Goal: Browse casually

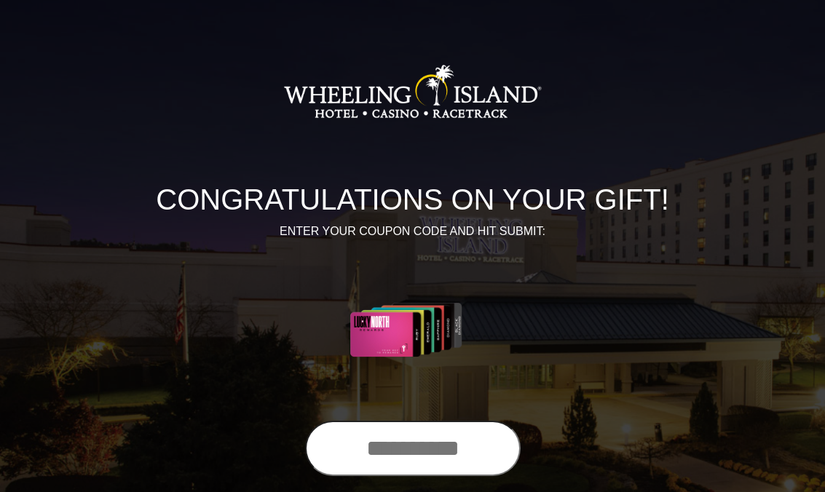
click at [417, 444] on input "text" at bounding box center [413, 448] width 216 height 55
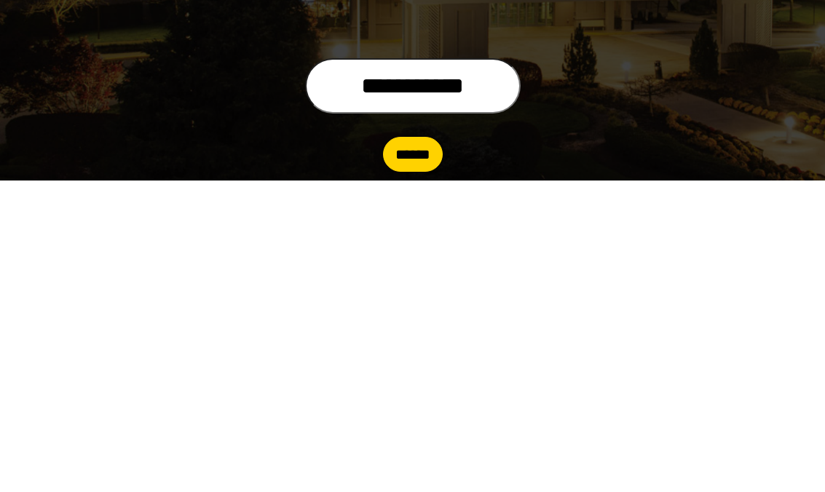
type input "**********"
click at [439, 449] on input "******" at bounding box center [413, 466] width 60 height 35
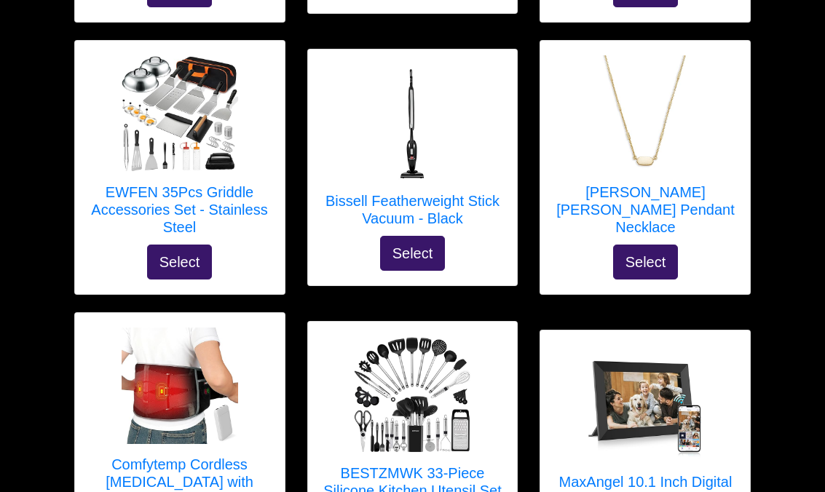
scroll to position [746, 0]
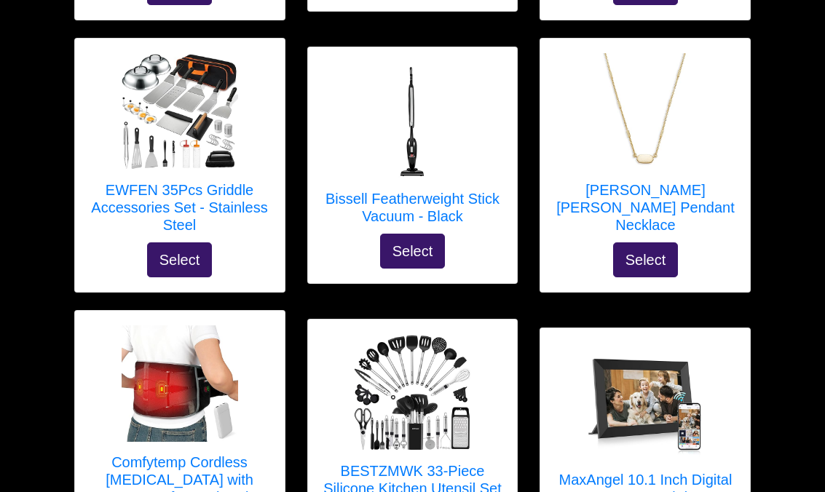
click at [225, 200] on h5 "EWFEN 35Pcs Griddle Accessories Set - Stainless Steel" at bounding box center [180, 207] width 181 height 52
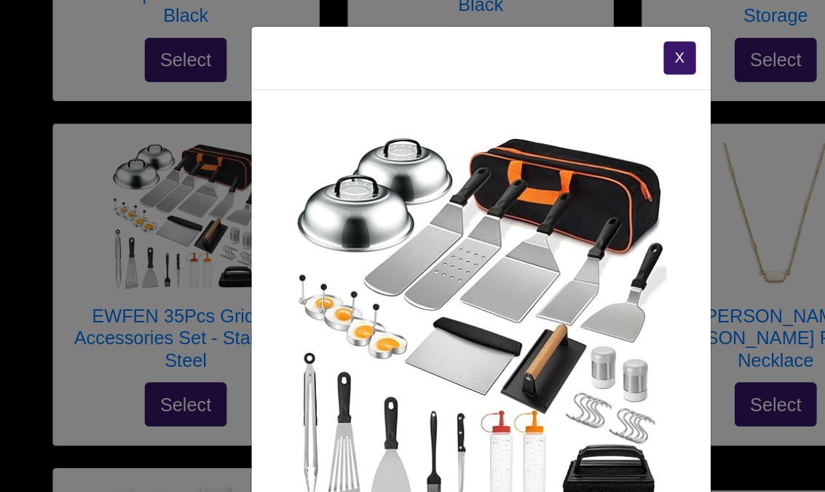
scroll to position [0, 0]
click at [557, 44] on button "X" at bounding box center [569, 46] width 25 height 26
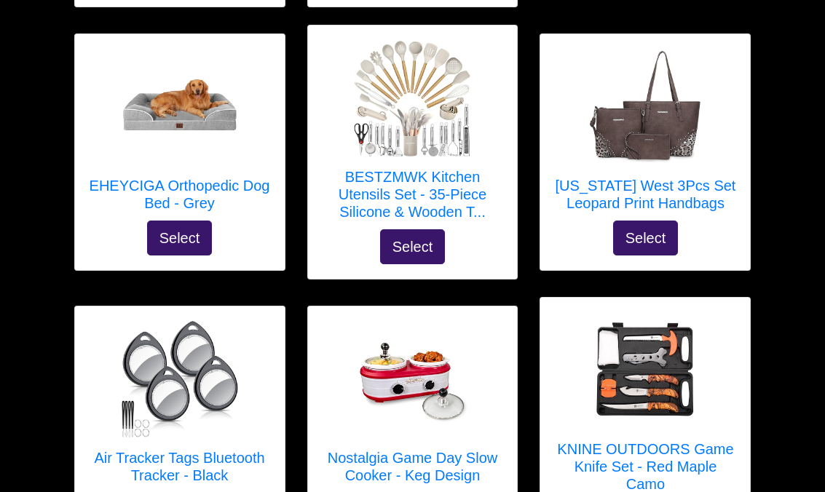
scroll to position [2913, 0]
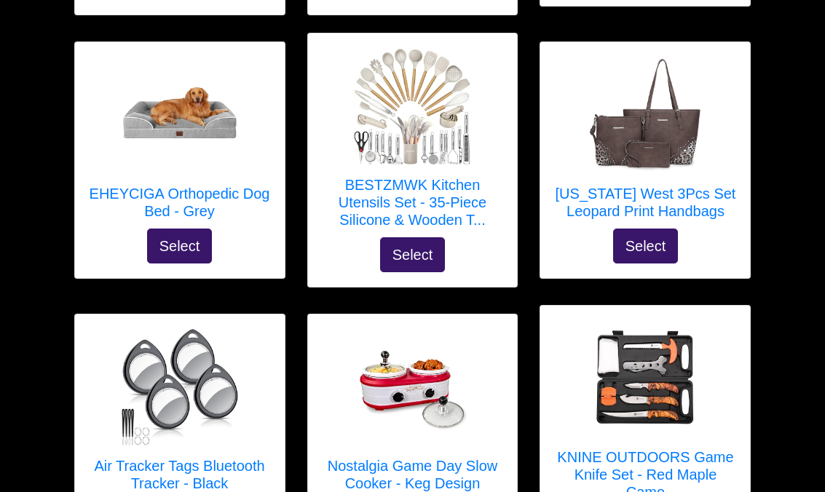
click at [219, 185] on h5 "EHEYCIGA Orthopedic Dog Bed - Grey" at bounding box center [180, 202] width 181 height 35
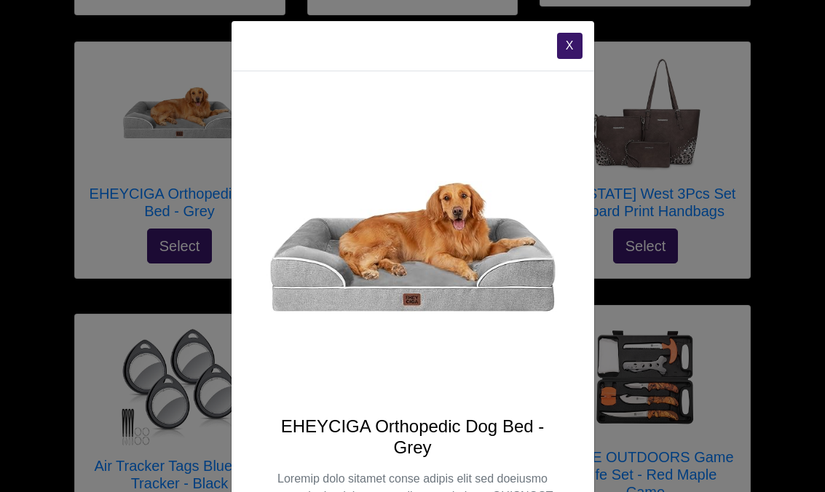
click at [570, 46] on button "X" at bounding box center [569, 46] width 25 height 26
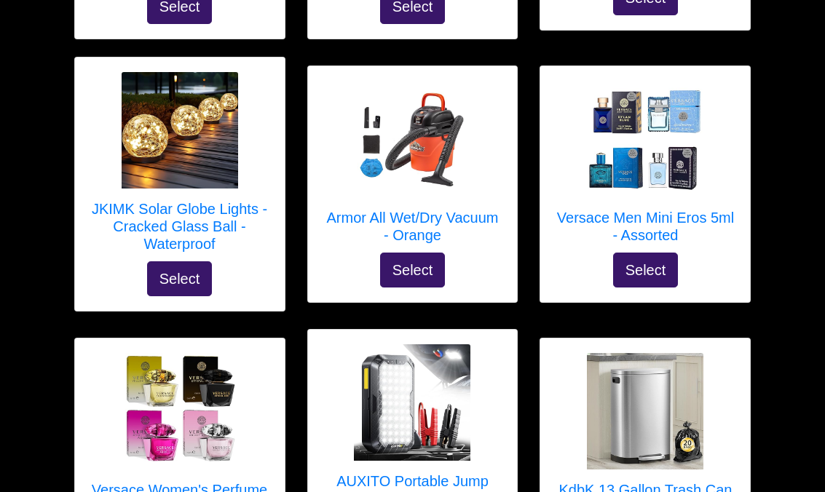
scroll to position [3961, 0]
click at [218, 201] on h5 "JKIMK Solar Globe Lights - Cracked Glass Ball - Waterproof" at bounding box center [180, 227] width 181 height 52
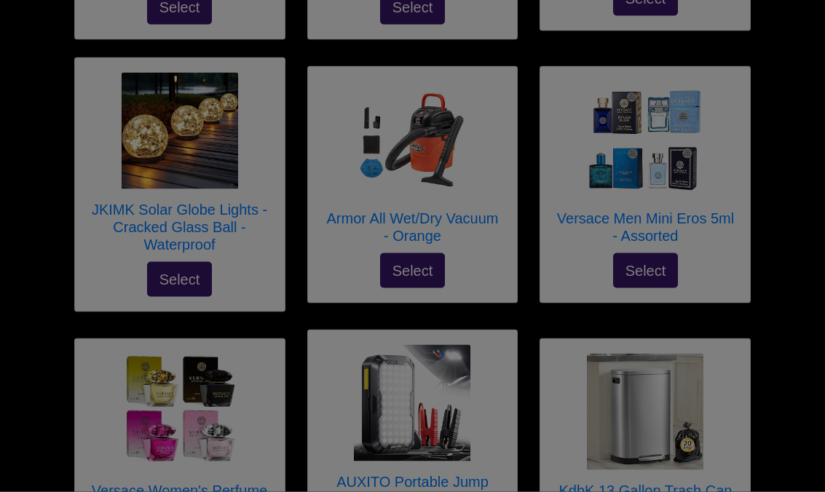
scroll to position [3961, 0]
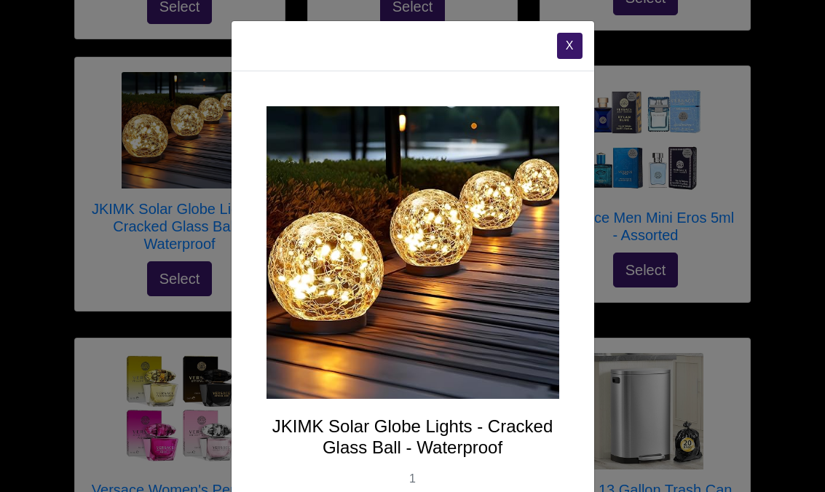
click at [571, 52] on button "X" at bounding box center [569, 46] width 25 height 26
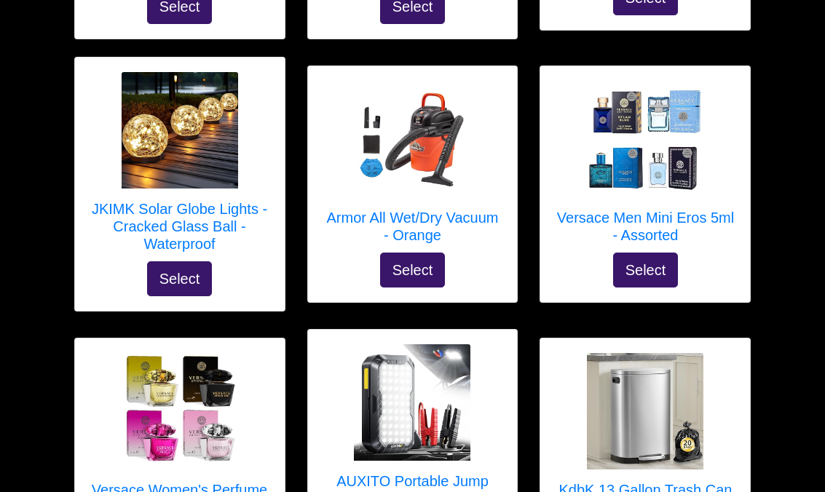
click at [441, 209] on h5 "Armor All Wet/Dry Vacuum - Orange" at bounding box center [413, 226] width 181 height 35
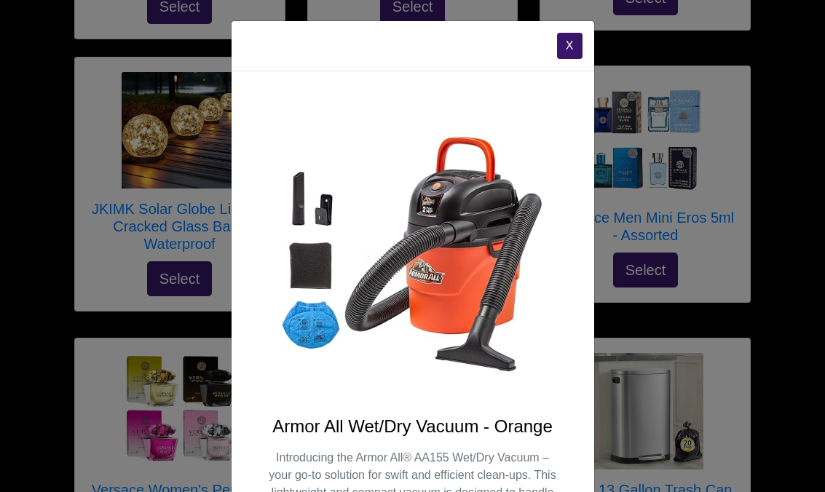
click at [565, 53] on button "X" at bounding box center [569, 46] width 25 height 26
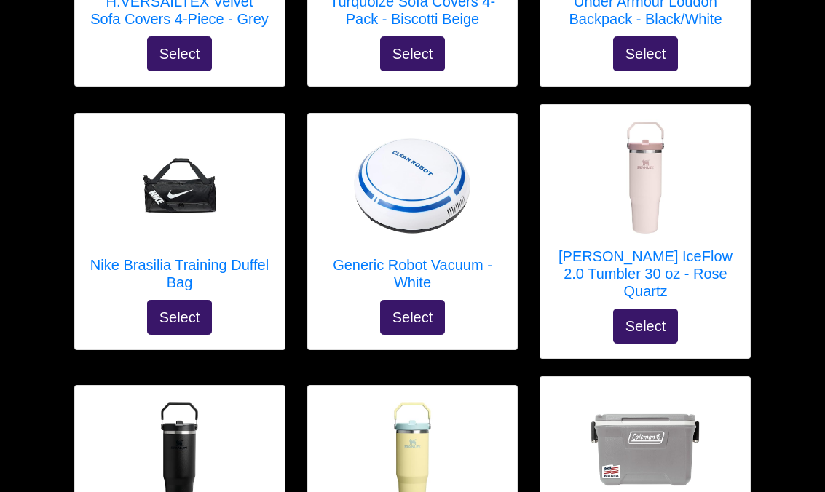
scroll to position [4714, 0]
click at [445, 256] on h5 "Generic Robot Vacuum - White" at bounding box center [413, 273] width 181 height 35
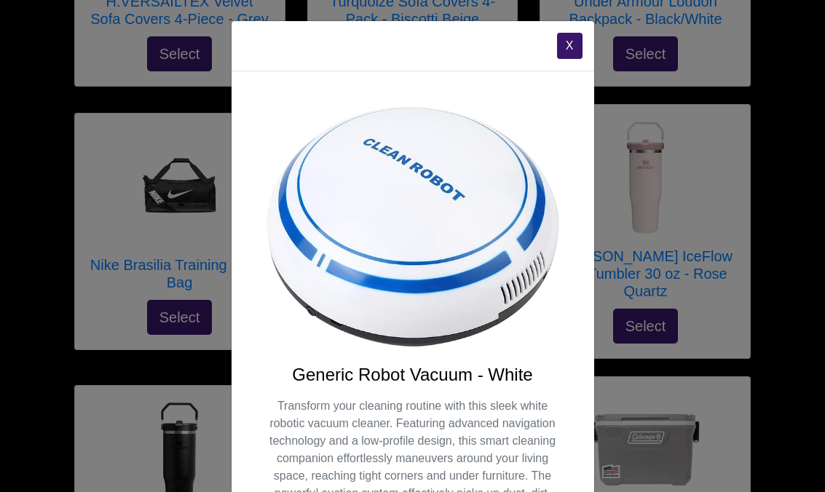
scroll to position [0, 0]
click at [573, 50] on button "X" at bounding box center [569, 46] width 25 height 26
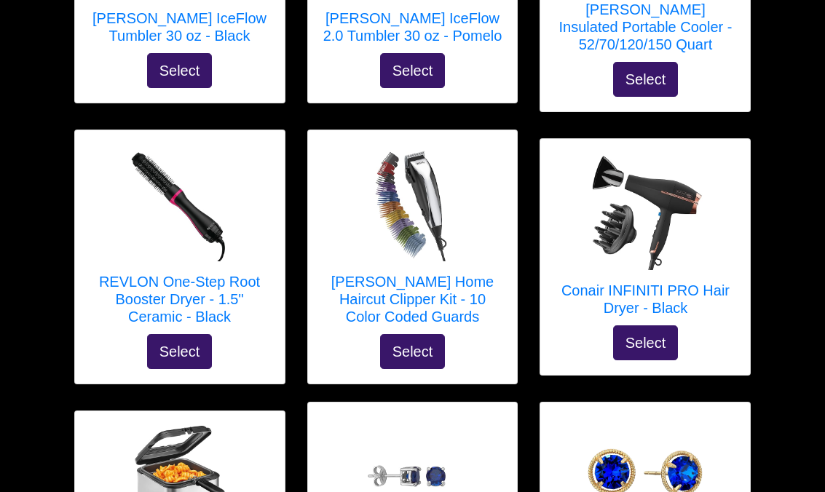
scroll to position [5237, 0]
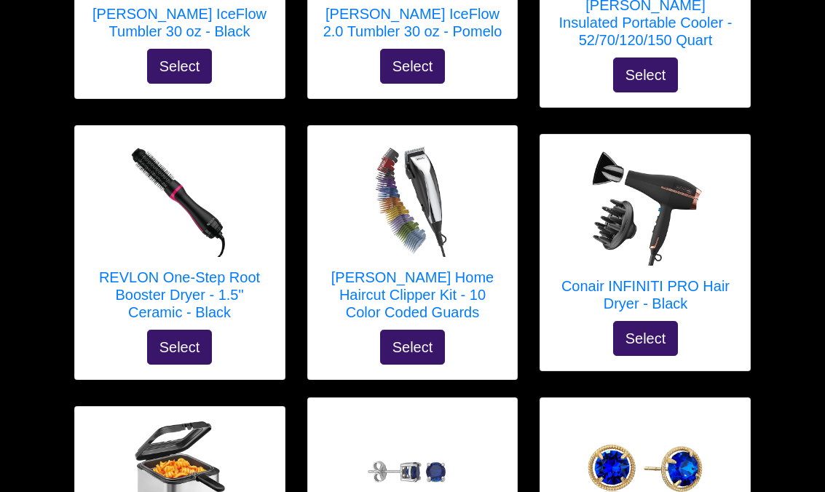
click at [463, 270] on h5 "[PERSON_NAME] Home Haircut Clipper Kit - 10 Color Coded Guards" at bounding box center [413, 296] width 181 height 52
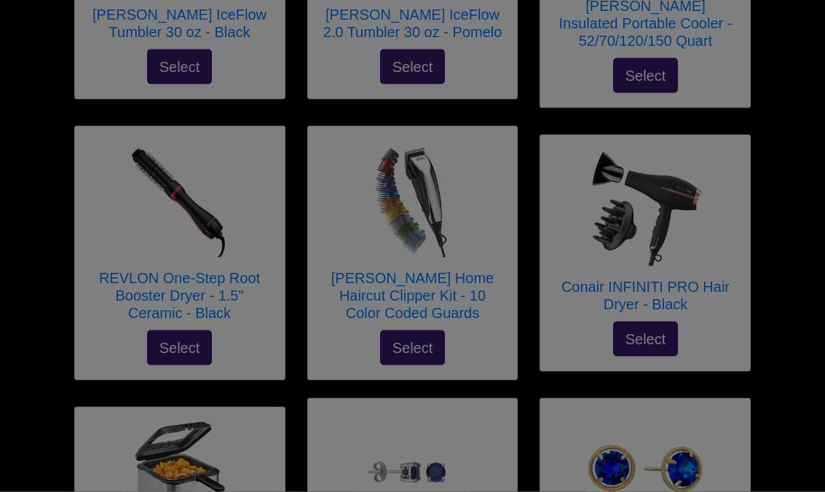
scroll to position [5238, 0]
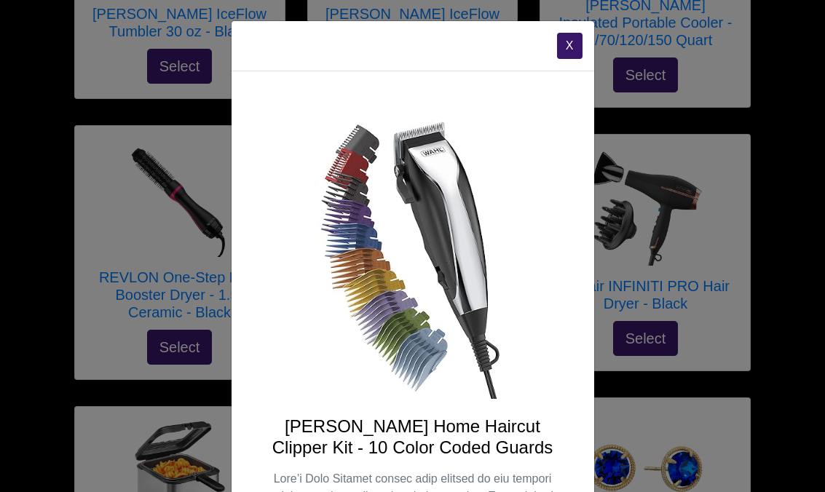
click at [573, 50] on button "X" at bounding box center [569, 46] width 25 height 26
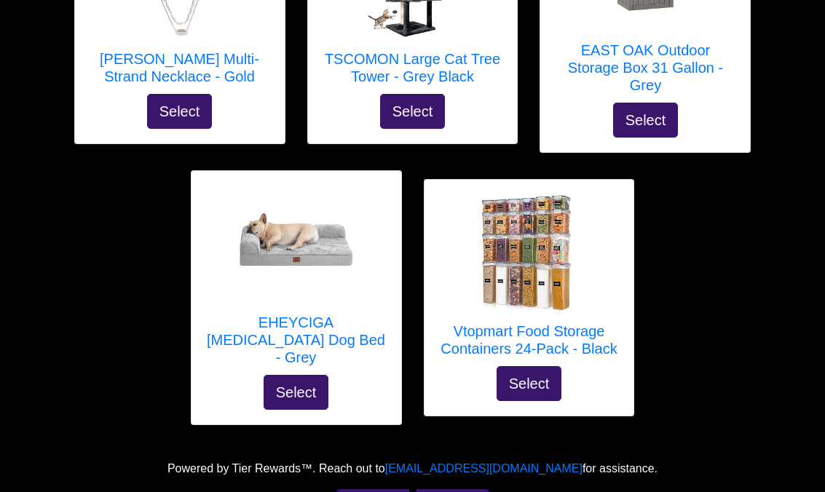
scroll to position [6808, 0]
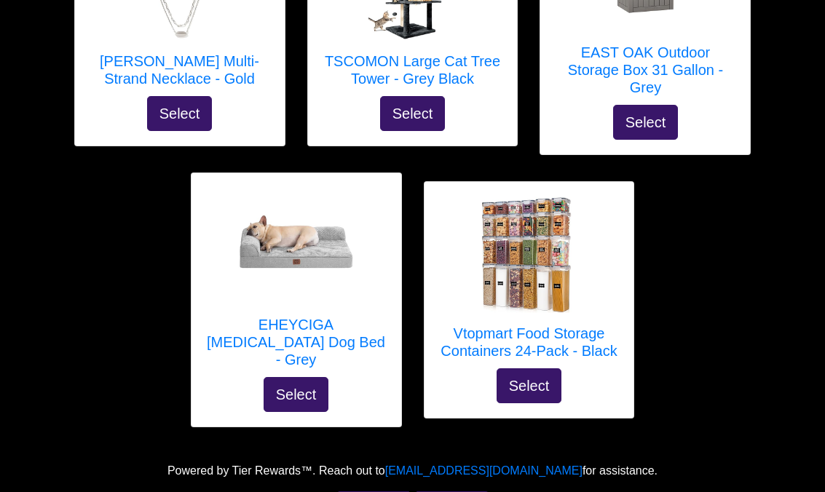
click at [344, 316] on h5 "EHEYCIGA [MEDICAL_DATA] Dog Bed - Grey" at bounding box center [296, 342] width 181 height 52
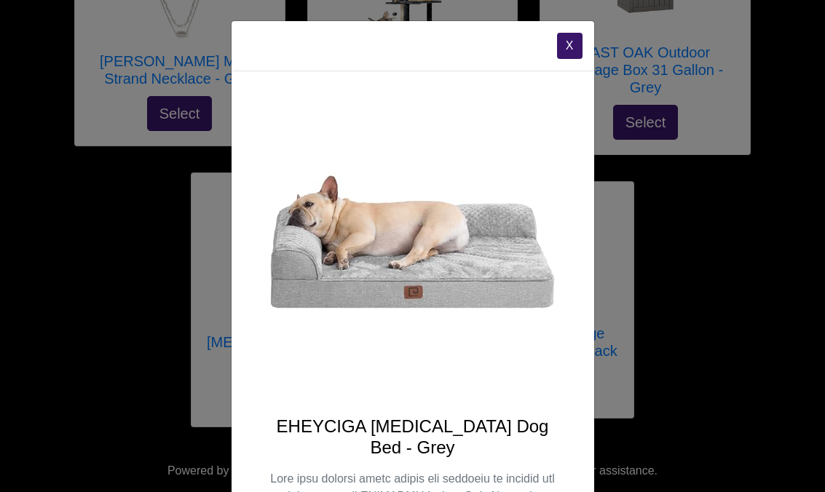
click at [563, 53] on button "X" at bounding box center [569, 46] width 25 height 26
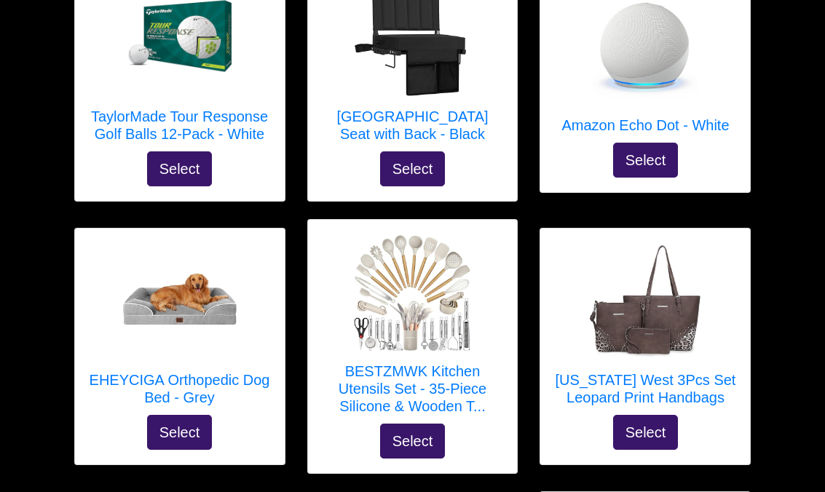
scroll to position [2727, 0]
click at [223, 372] on h5 "EHEYCIGA Orthopedic Dog Bed - Grey" at bounding box center [180, 389] width 181 height 35
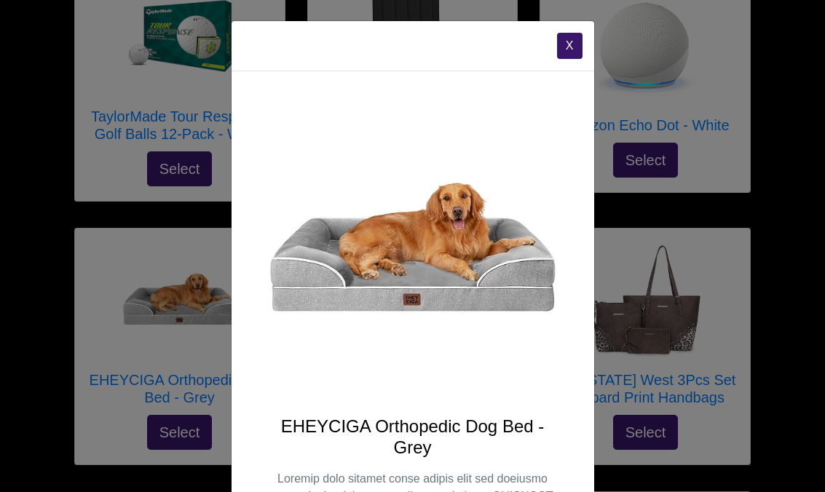
click at [559, 37] on button "X" at bounding box center [569, 46] width 25 height 26
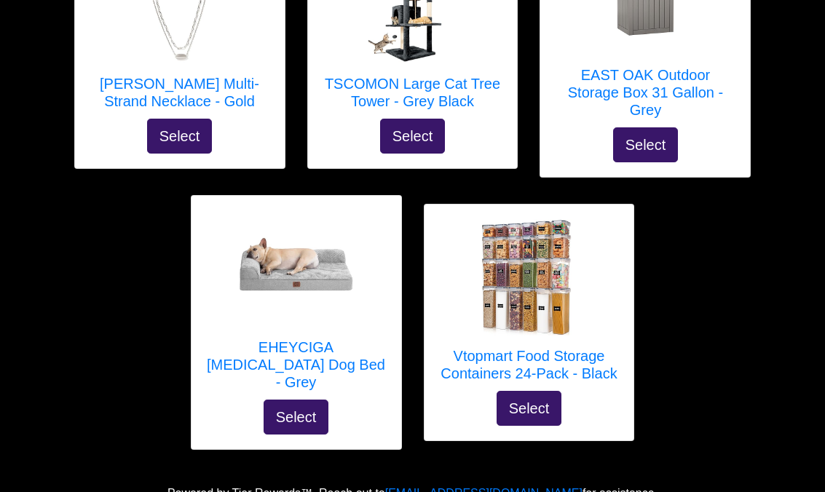
scroll to position [6784, 0]
click at [586, 348] on h5 "Vtopmart Food Storage Containers 24-Pack - Black" at bounding box center [529, 365] width 181 height 35
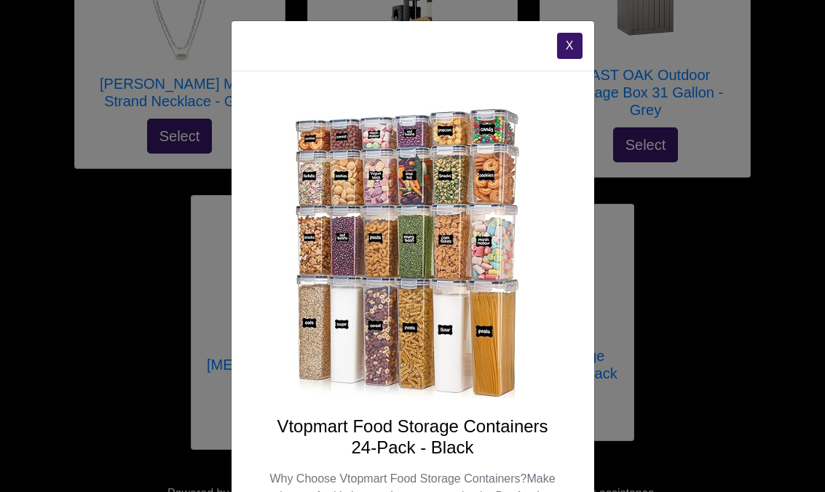
click at [565, 53] on button "X" at bounding box center [569, 46] width 25 height 26
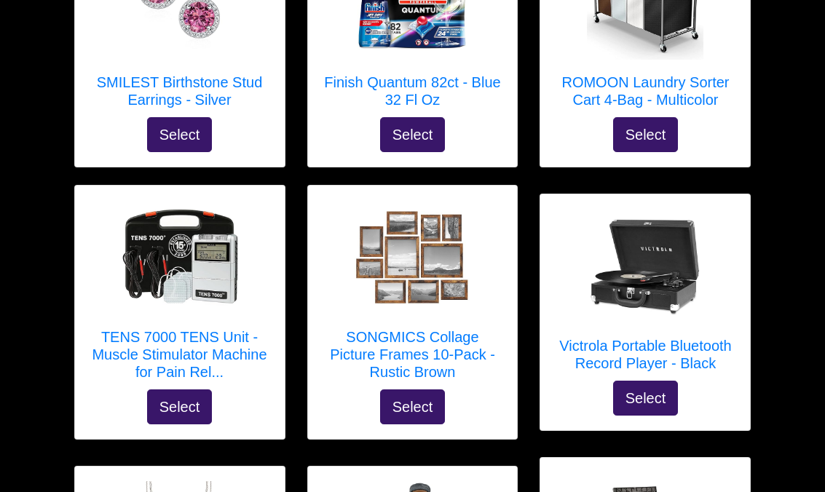
scroll to position [6252, 0]
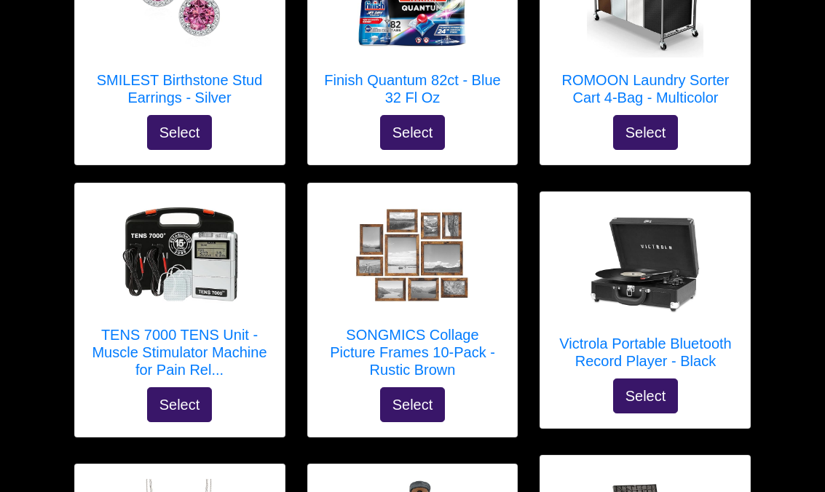
click at [211, 327] on h5 "TENS 7000 TENS Unit - Muscle Stimulator Machine for Pain Rel..." at bounding box center [180, 353] width 181 height 52
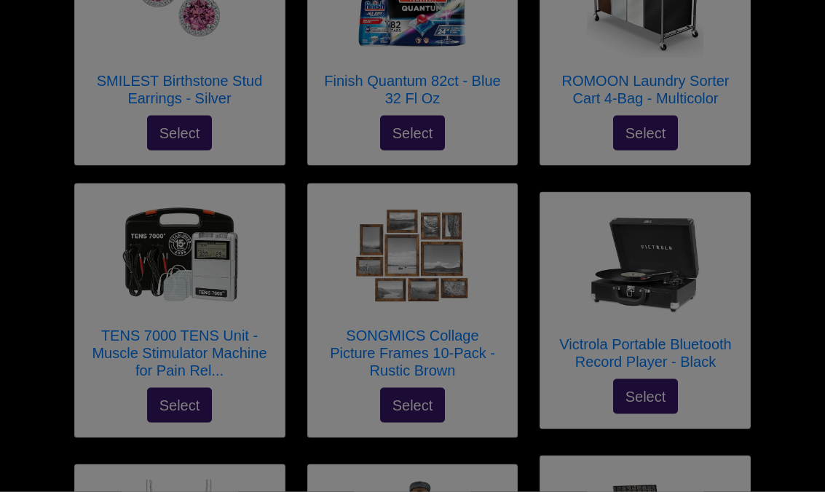
scroll to position [6252, 0]
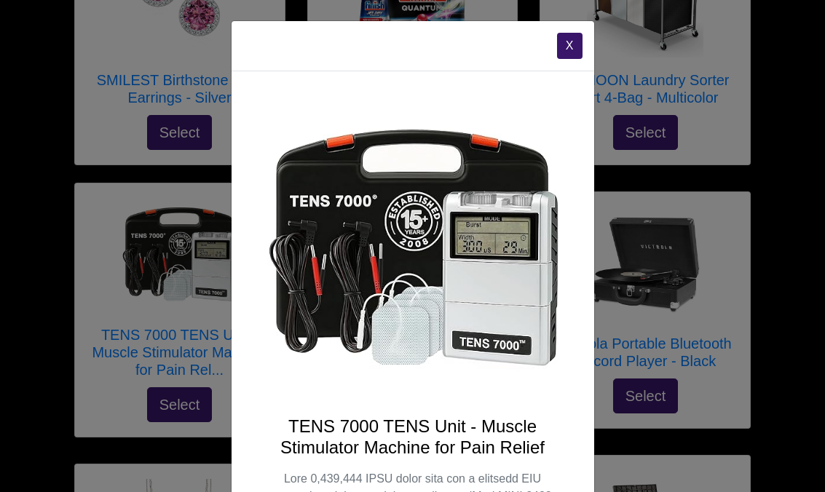
click at [564, 42] on button "X" at bounding box center [569, 46] width 25 height 26
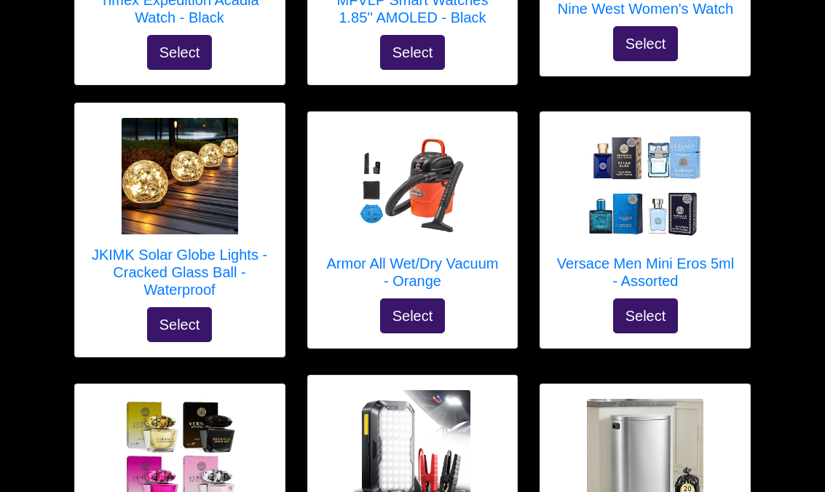
scroll to position [3915, 0]
click at [711, 256] on h5 "Versace Men Mini Eros 5ml - Assorted" at bounding box center [645, 273] width 181 height 35
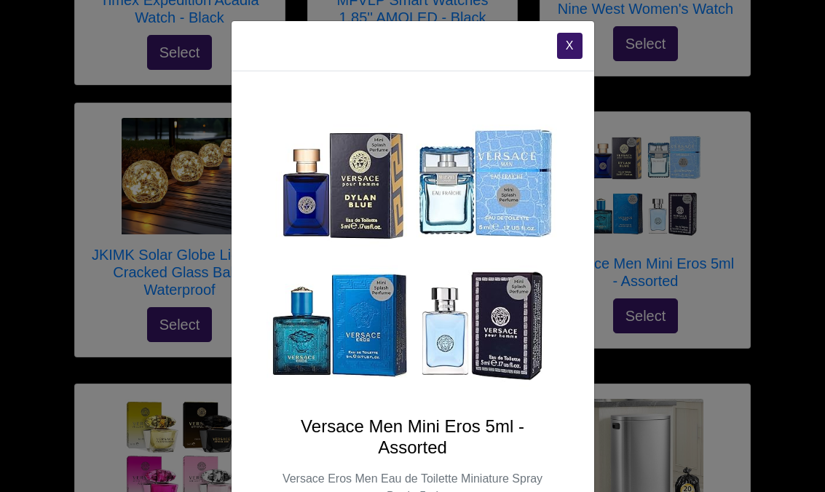
click at [560, 56] on button "X" at bounding box center [569, 46] width 25 height 26
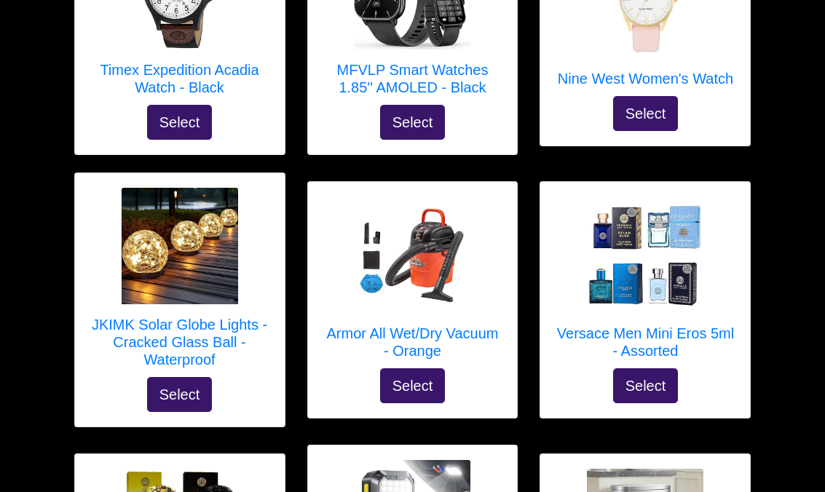
scroll to position [3846, 0]
click at [200, 316] on h5 "JKIMK Solar Globe Lights - Cracked Glass Ball - Waterproof" at bounding box center [180, 342] width 181 height 52
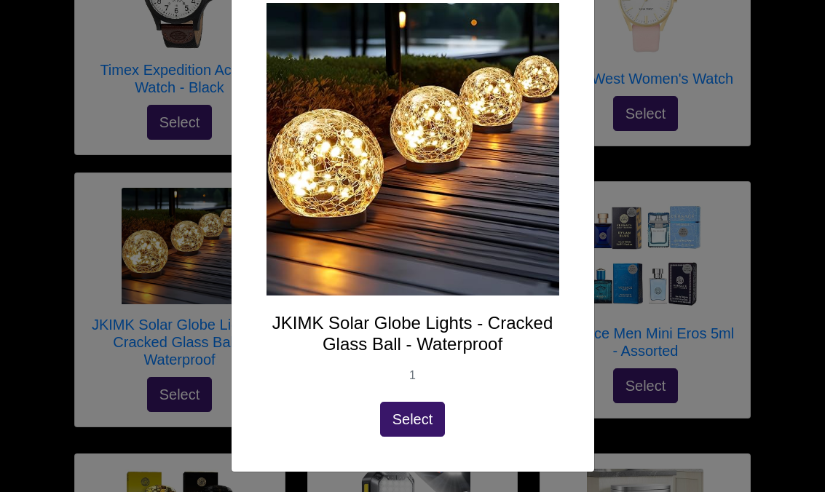
scroll to position [103, 0]
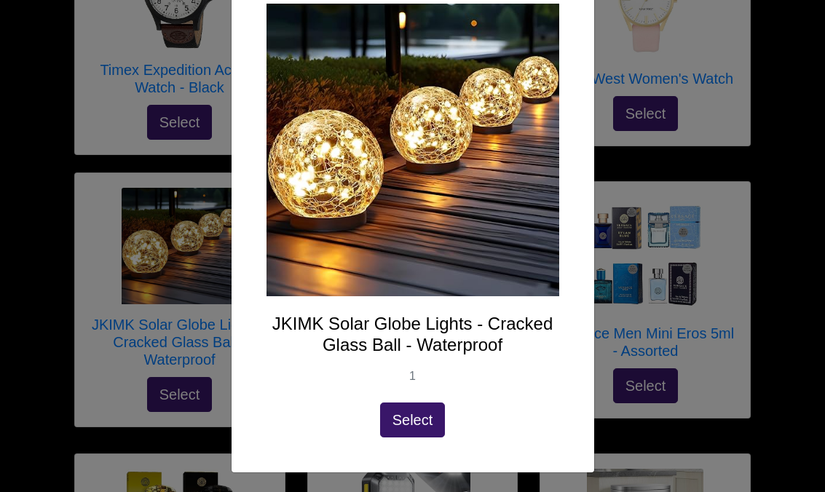
click at [494, 338] on h4 "JKIMK Solar Globe Lights - Cracked Glass Ball - Waterproof" at bounding box center [413, 335] width 293 height 42
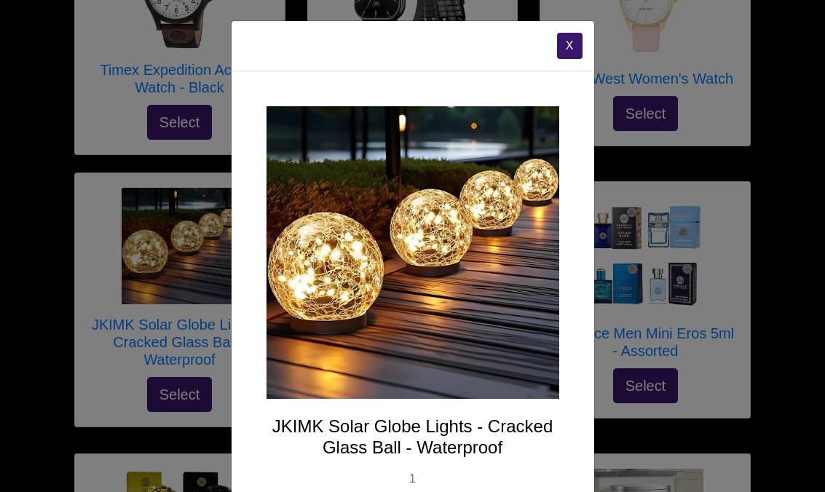
scroll to position [0, 0]
click at [562, 28] on div "X" at bounding box center [413, 46] width 363 height 50
click at [567, 38] on button "X" at bounding box center [569, 46] width 25 height 26
